Goal: Task Accomplishment & Management: Manage account settings

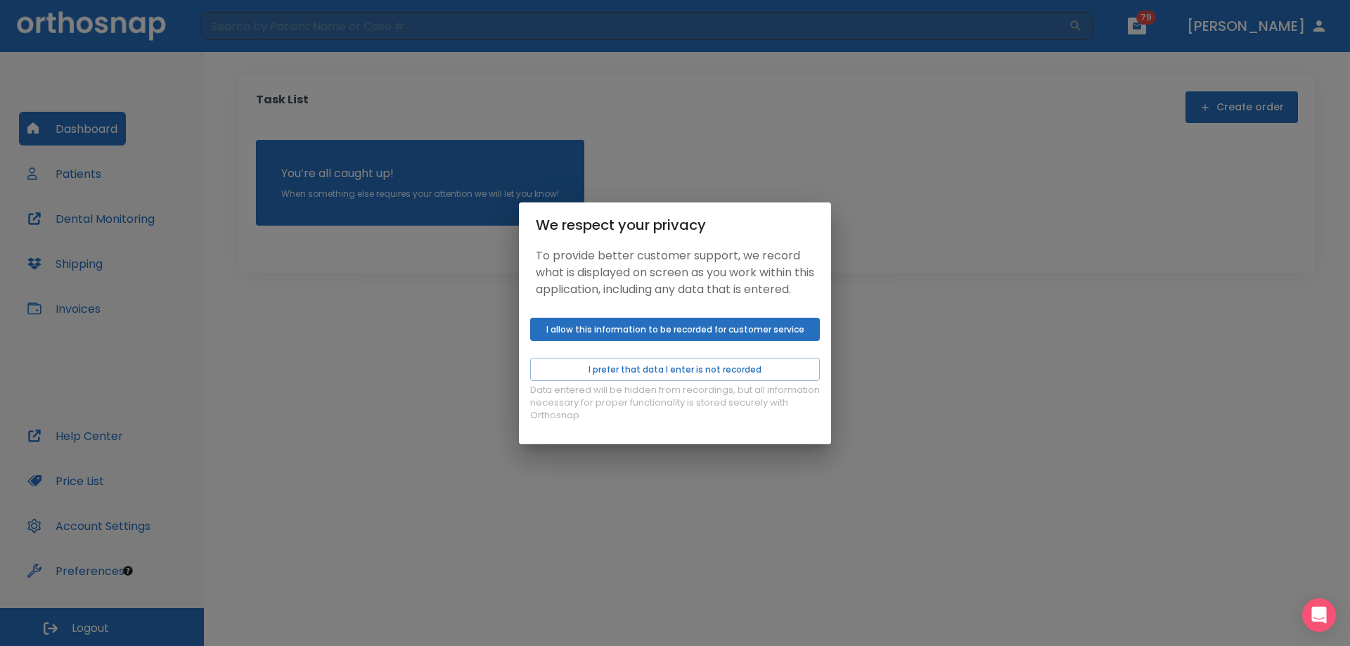
click at [704, 341] on button "I allow this information to be recorded for customer service" at bounding box center [675, 329] width 290 height 23
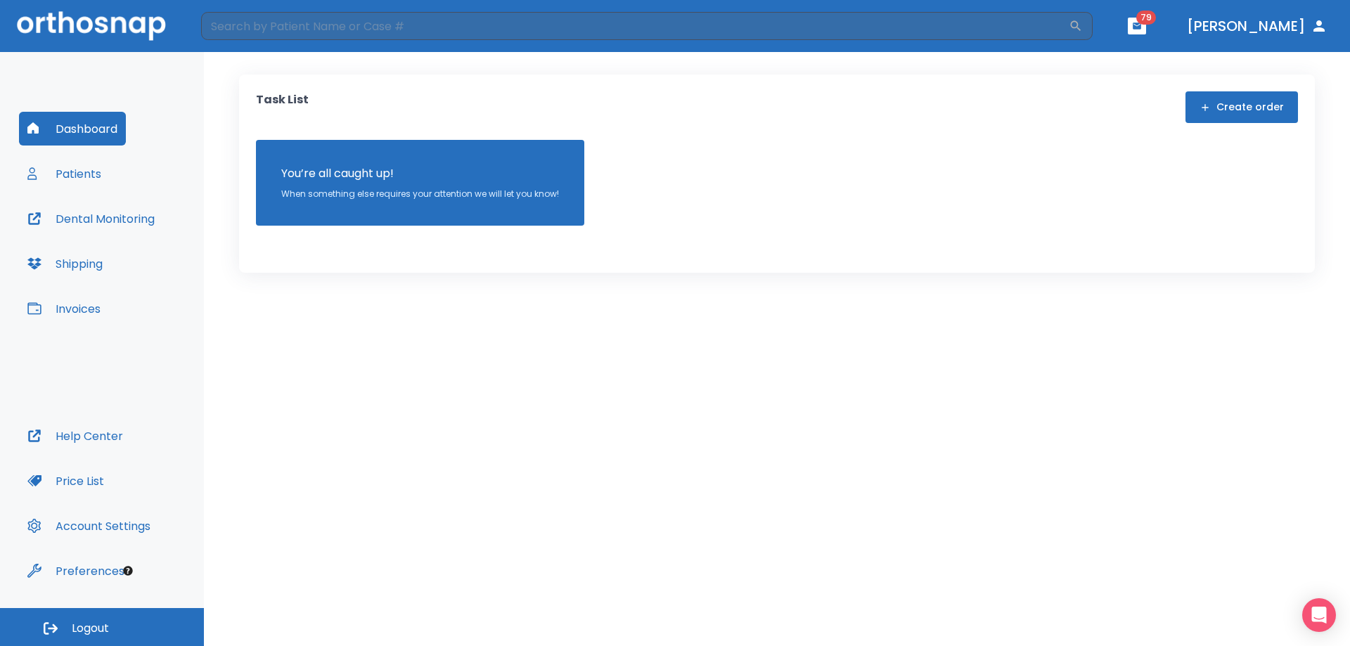
click at [94, 169] on div "We respect your privacy To provide better customer support, we record what is d…" at bounding box center [675, 323] width 1350 height 646
click at [74, 176] on button "Patients" at bounding box center [64, 174] width 91 height 34
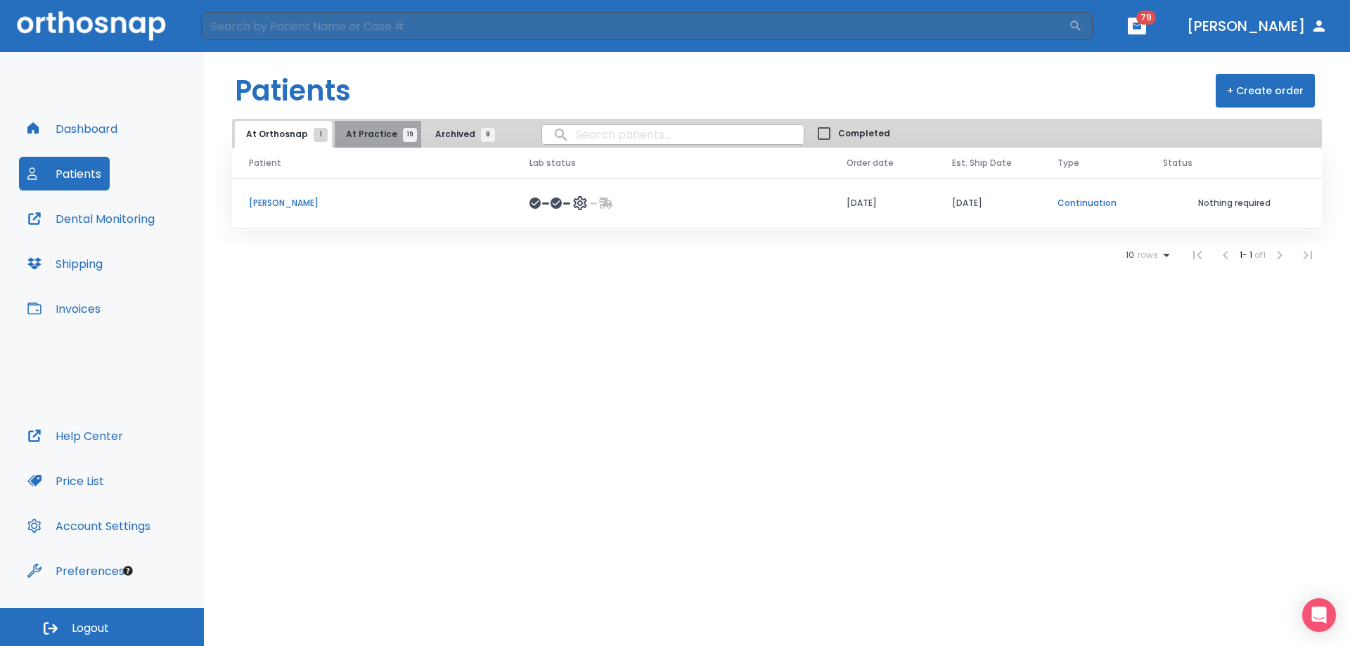
click at [391, 137] on span "At Practice 19" at bounding box center [378, 134] width 64 height 13
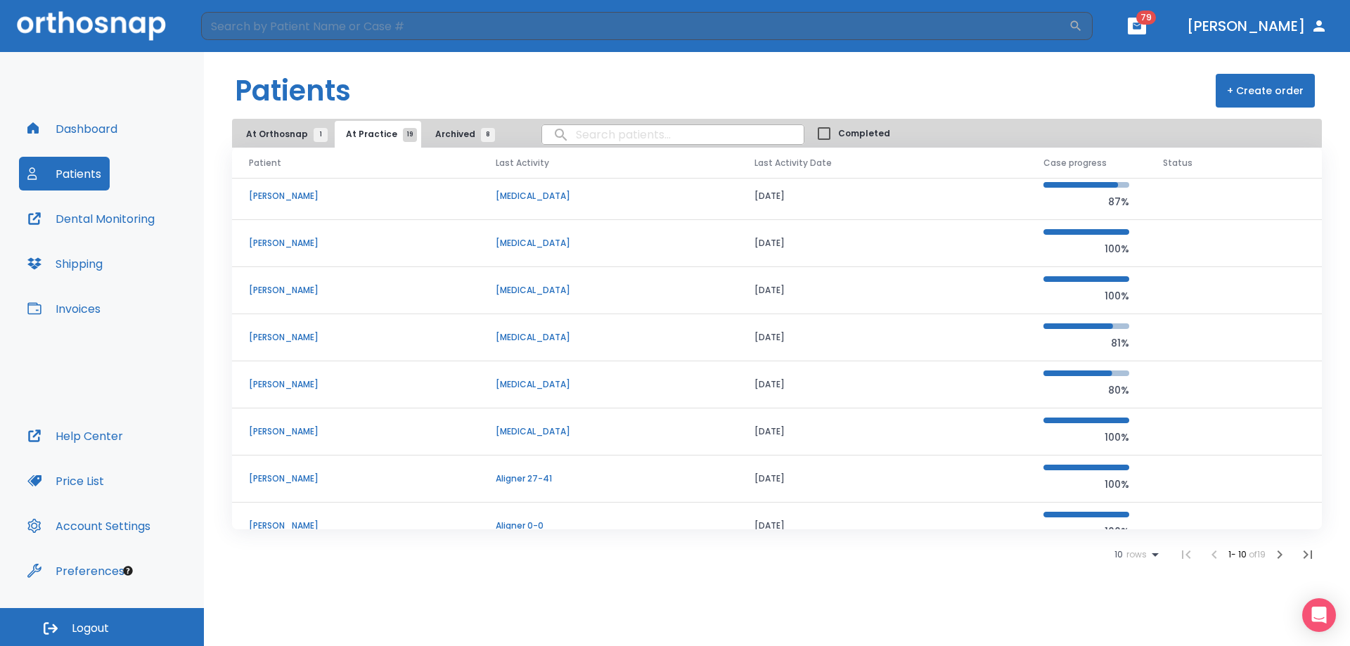
scroll to position [120, 0]
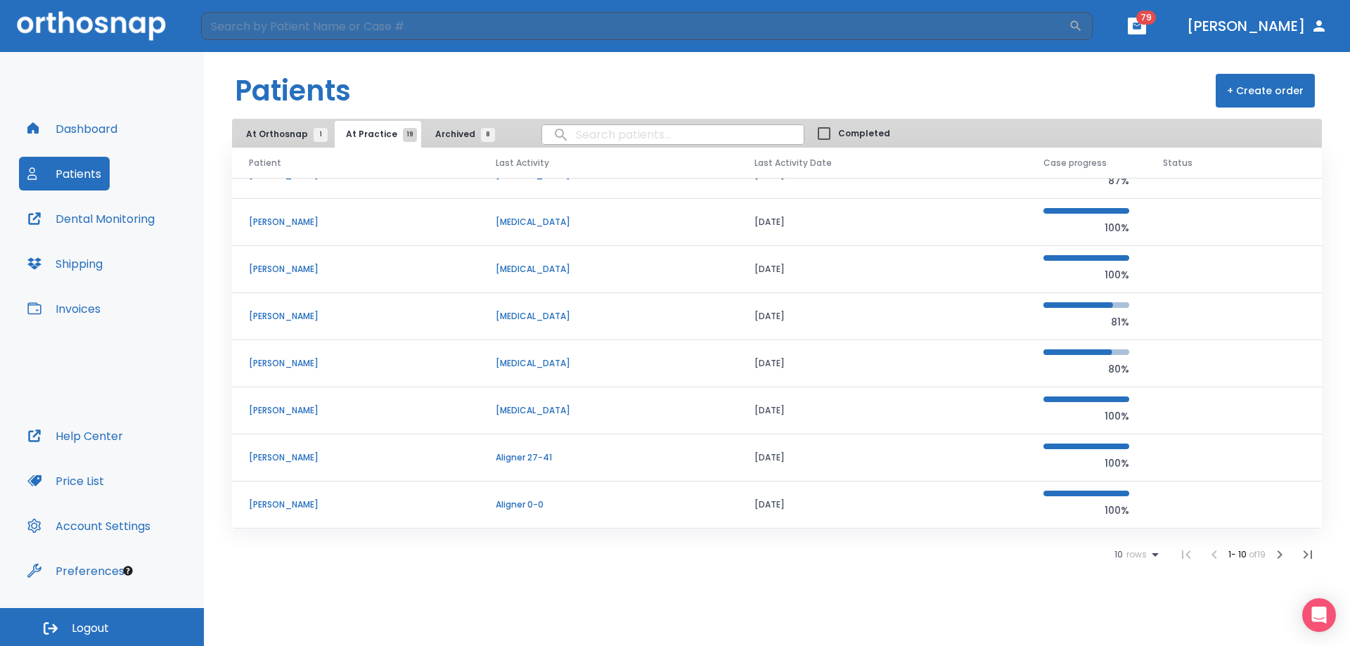
click at [1126, 551] on span "rows" at bounding box center [1135, 555] width 24 height 10
click at [1138, 608] on li "100" at bounding box center [1130, 611] width 37 height 35
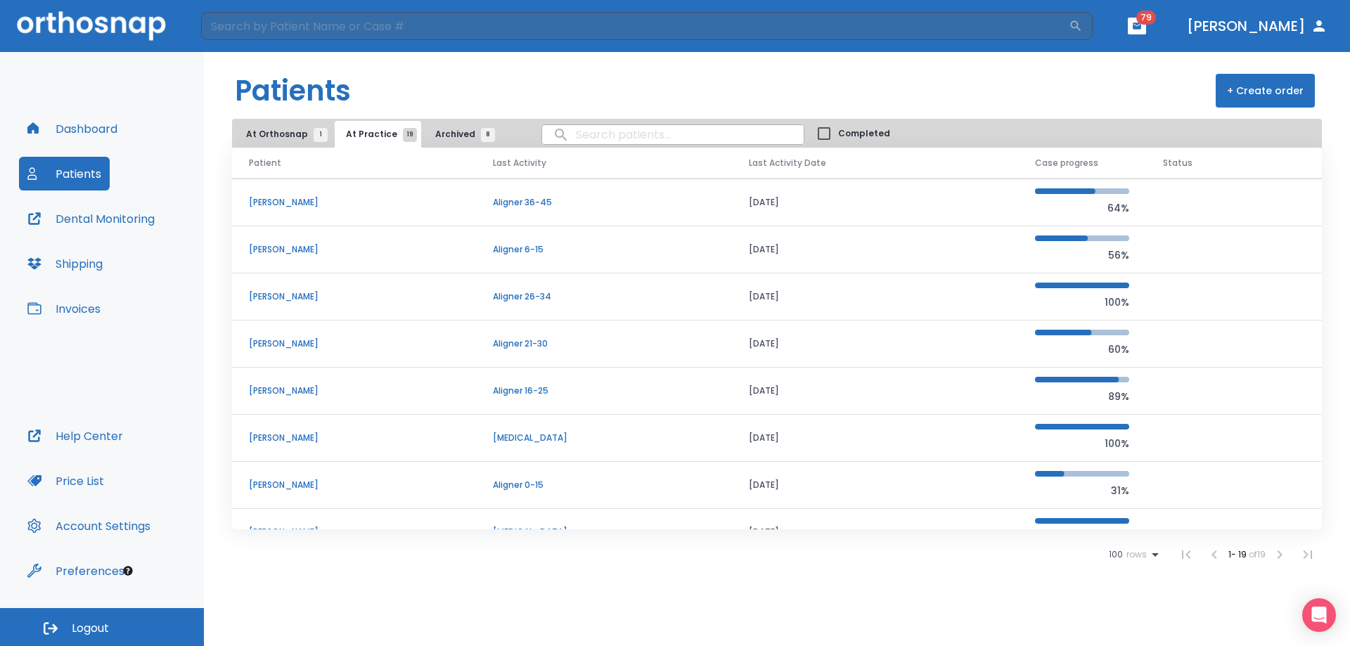
scroll to position [562, 0]
